Goal: Check status: Check status

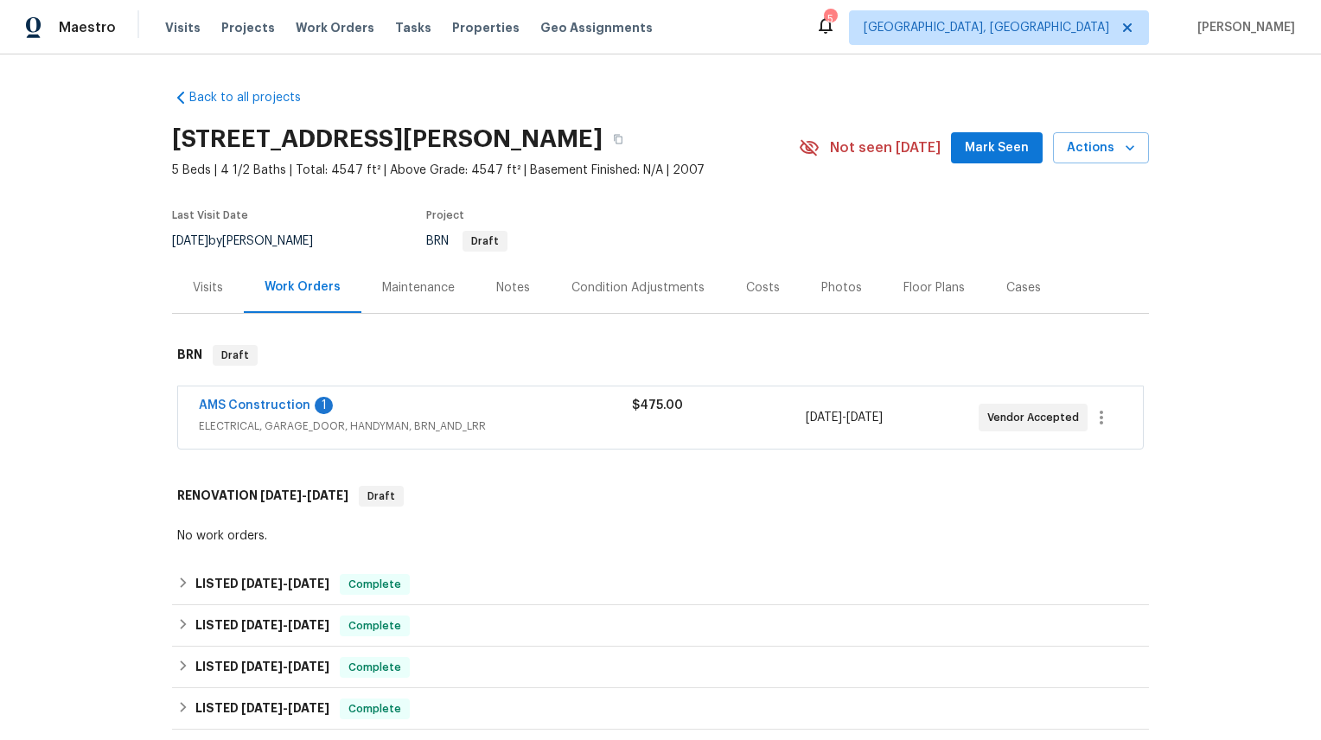
scroll to position [72, 0]
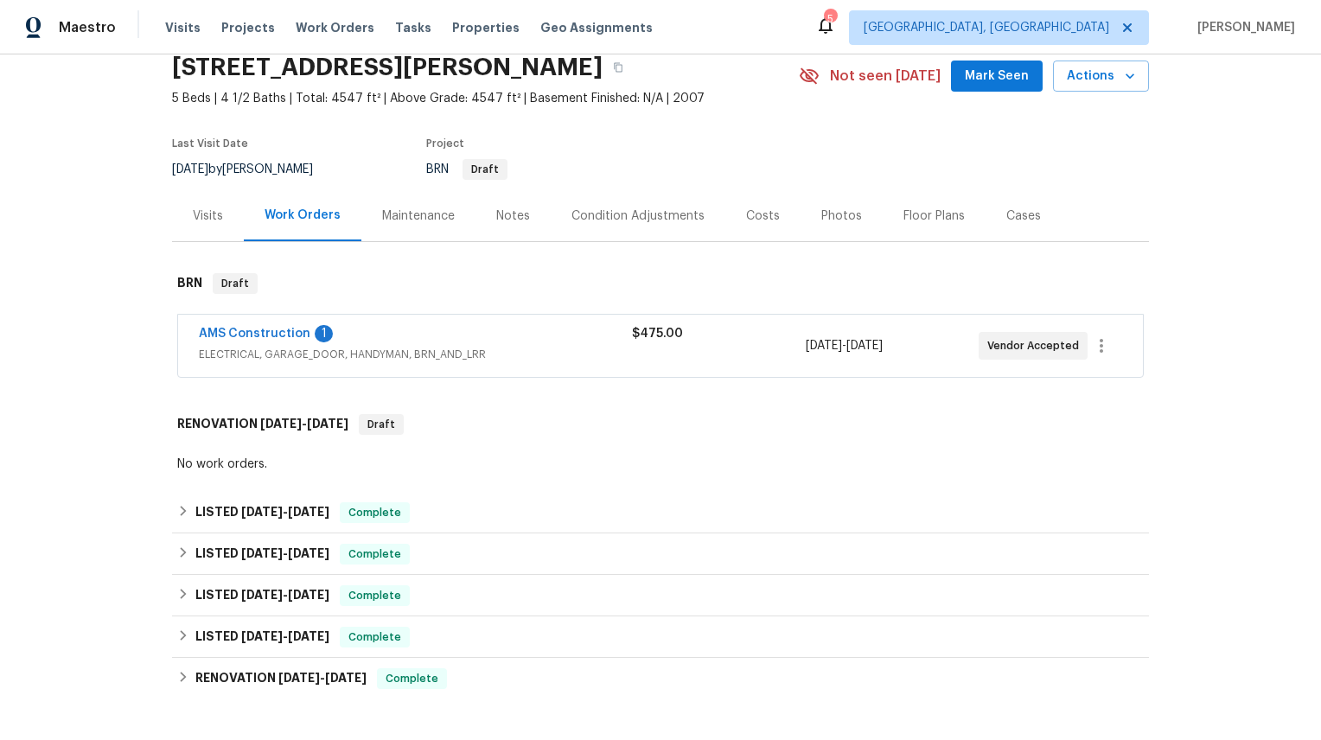
click at [398, 337] on div "AMS Construction 1" at bounding box center [415, 335] width 433 height 21
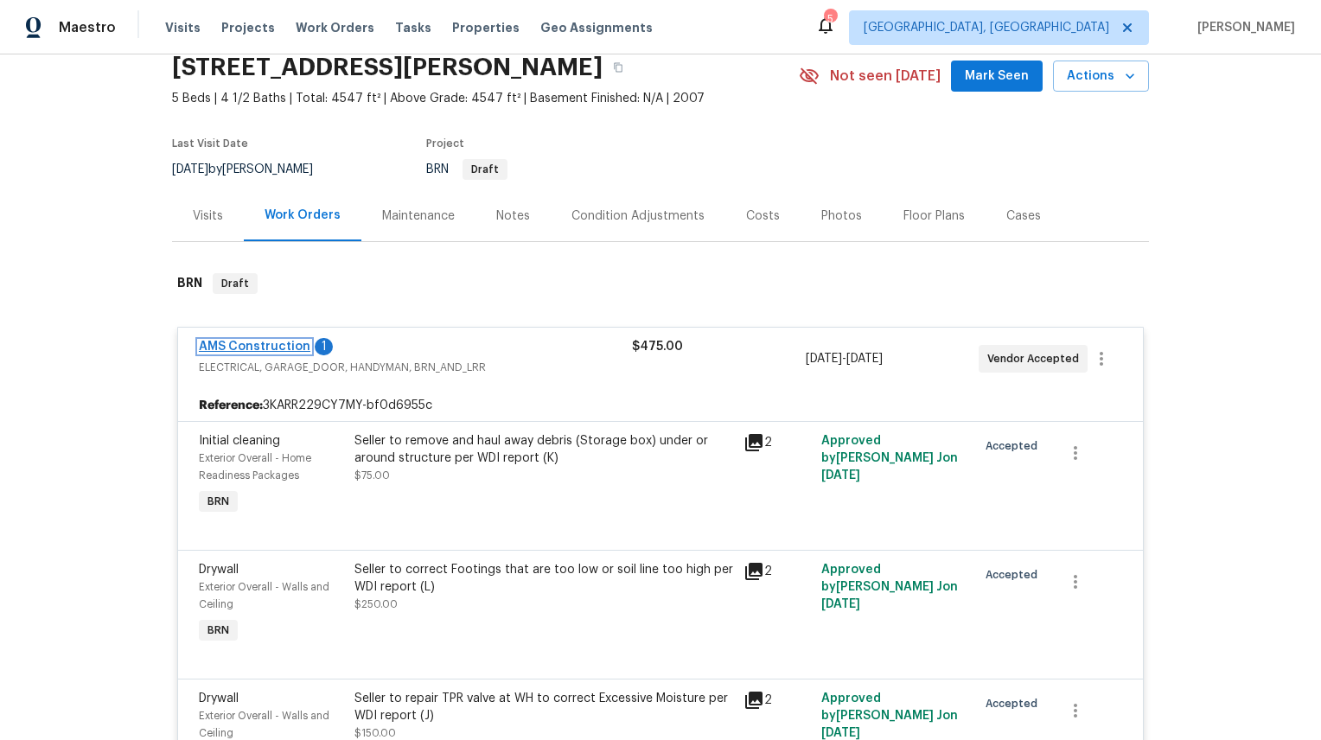
click at [261, 346] on link "AMS Construction" at bounding box center [255, 347] width 112 height 12
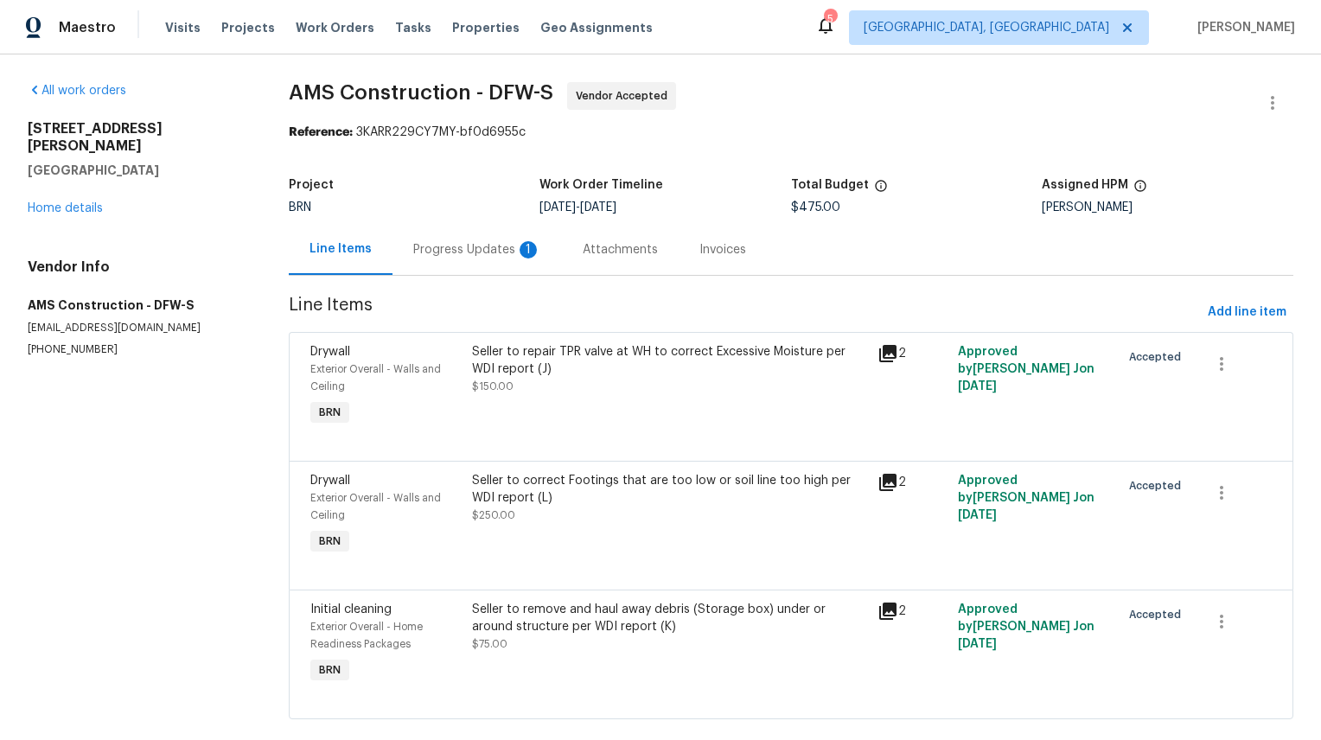
click at [446, 268] on div "Progress Updates 1" at bounding box center [478, 249] width 170 height 51
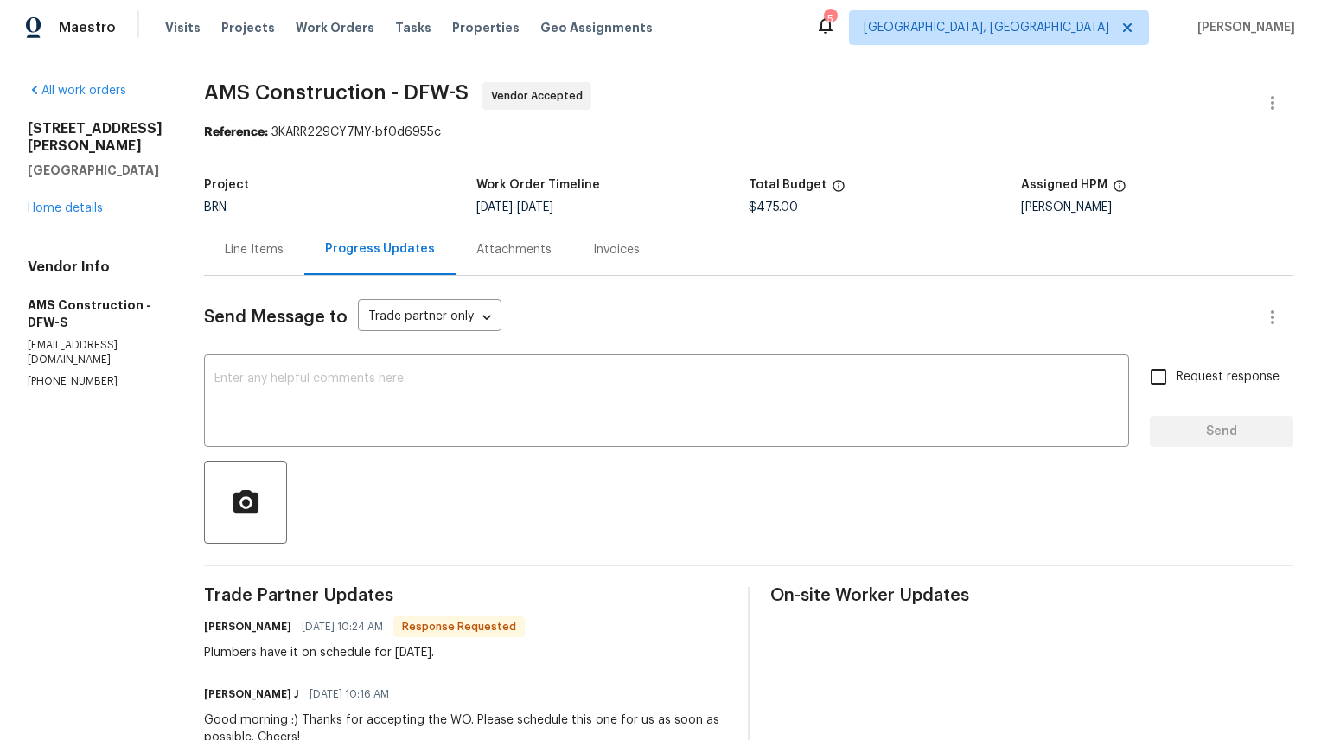
click at [261, 283] on div "Send Message to Trade partner only Trade partner only ​ x ​ Request response Se…" at bounding box center [749, 641] width 1090 height 730
drag, startPoint x: 243, startPoint y: 254, endPoint x: 237, endPoint y: 261, distance: 9.2
click at [242, 254] on div "Line Items" at bounding box center [254, 249] width 59 height 17
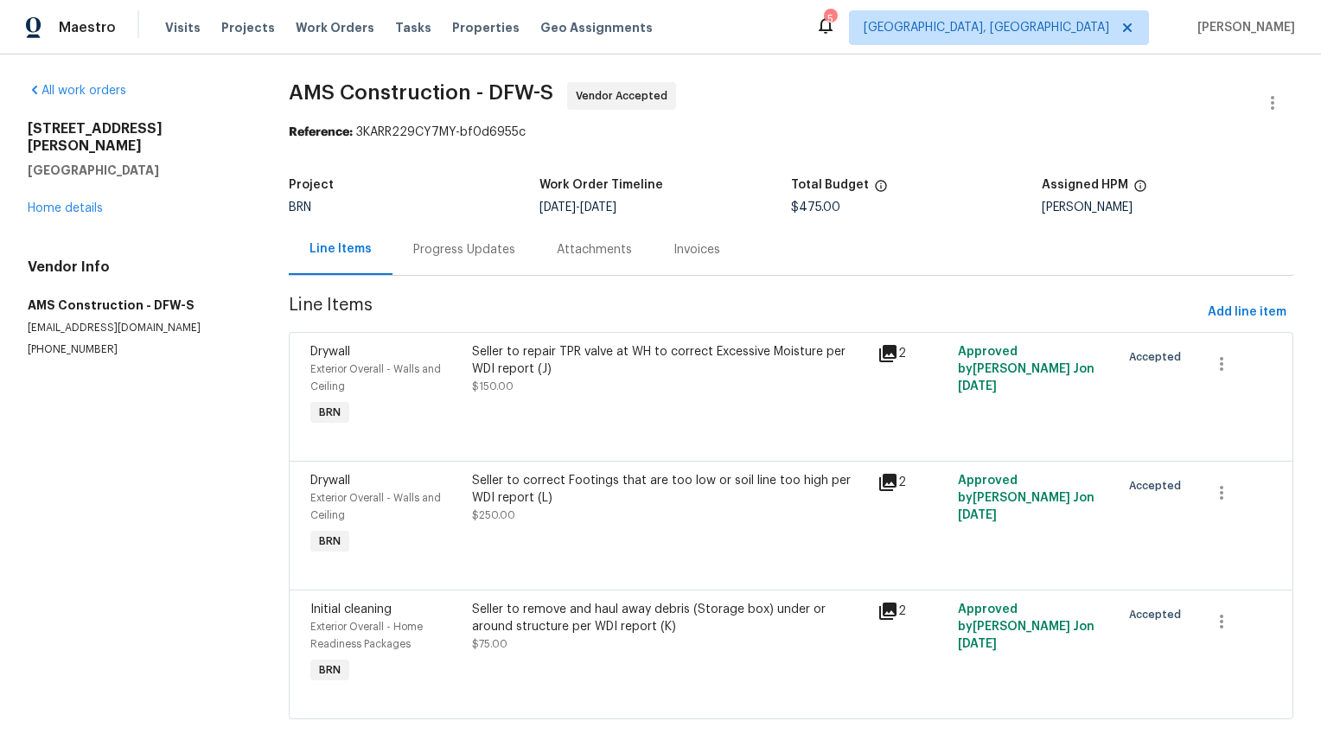
scroll to position [29, 0]
